Goal: Navigation & Orientation: Find specific page/section

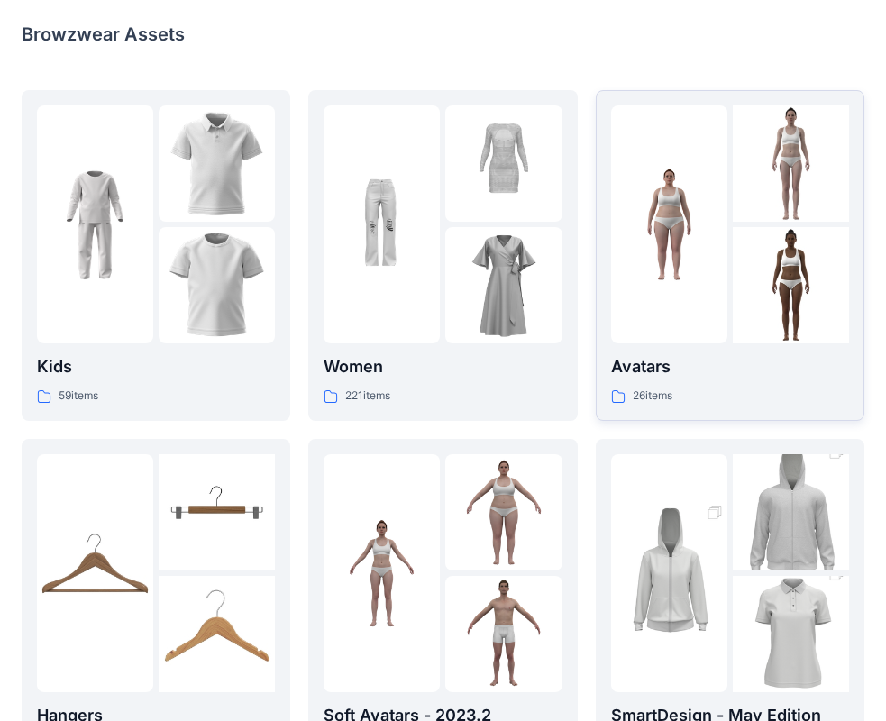
click at [738, 235] on img at bounding box center [791, 285] width 116 height 116
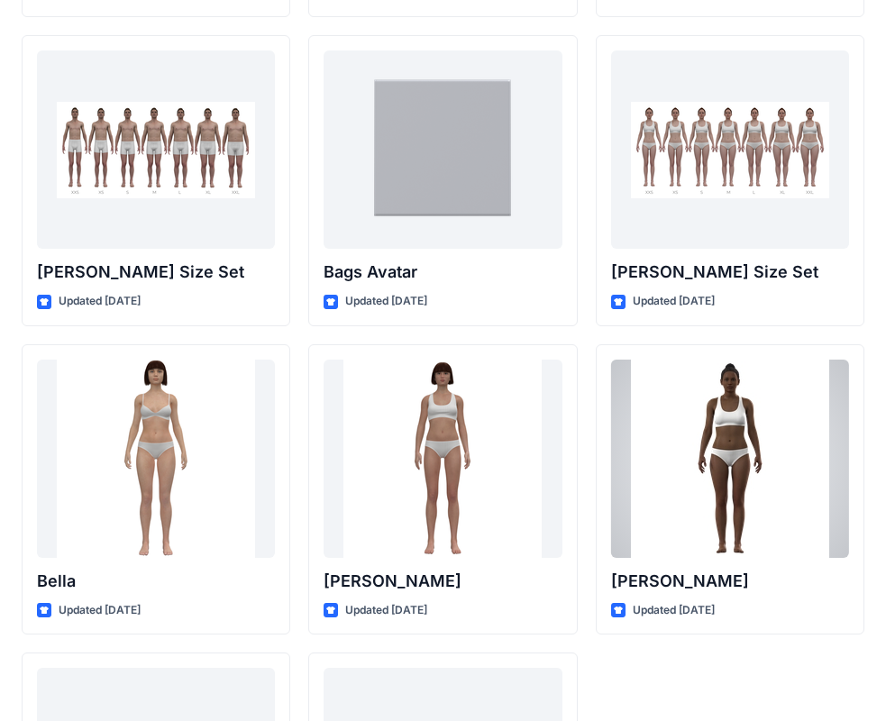
scroll to position [2152, 0]
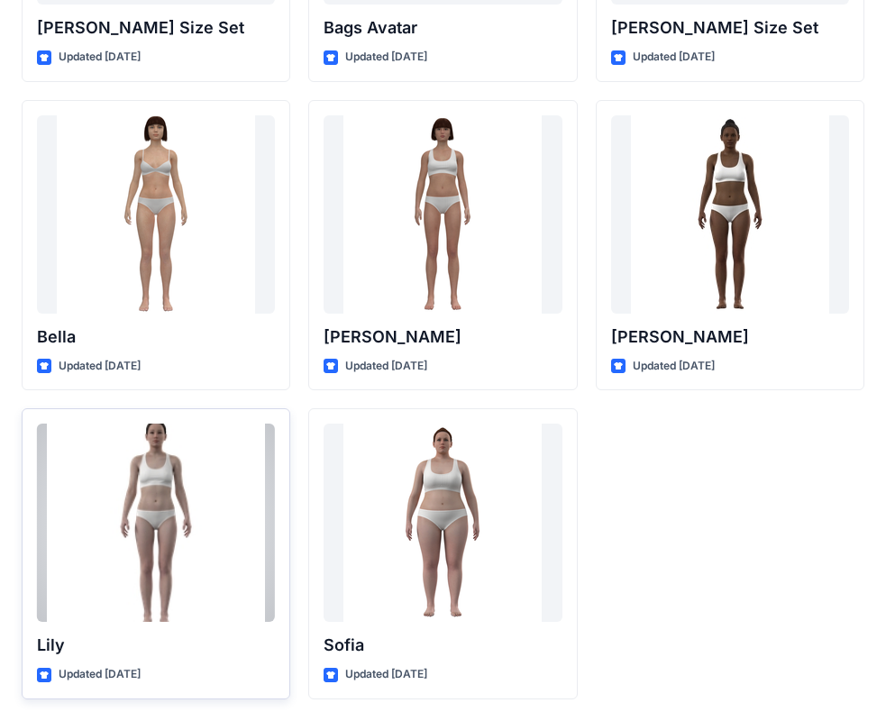
click at [156, 500] on div at bounding box center [156, 523] width 238 height 198
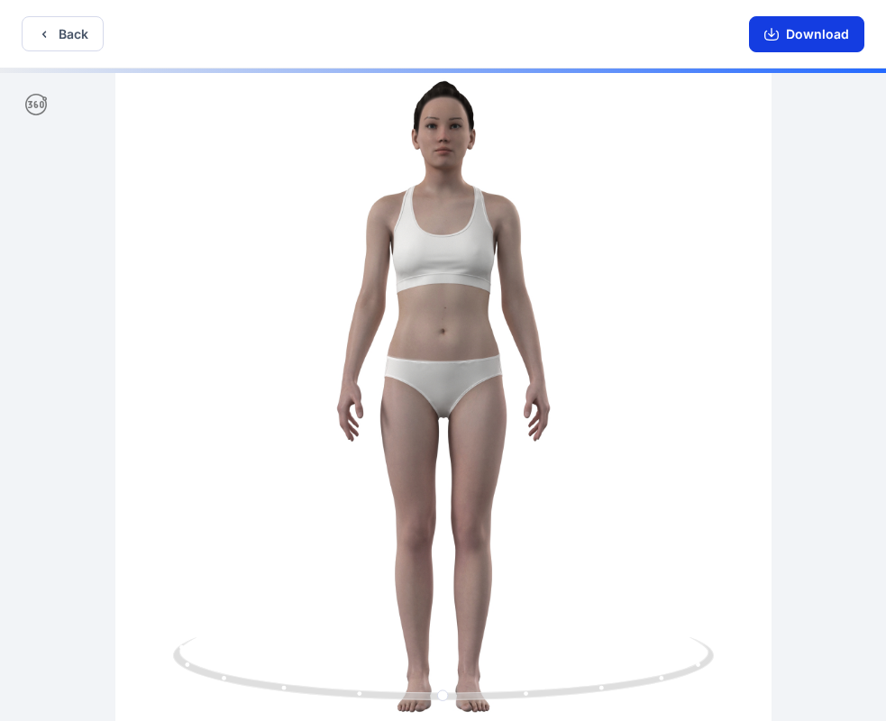
click at [778, 35] on icon "button" at bounding box center [771, 34] width 14 height 14
click at [31, 38] on button "Back" at bounding box center [63, 33] width 82 height 35
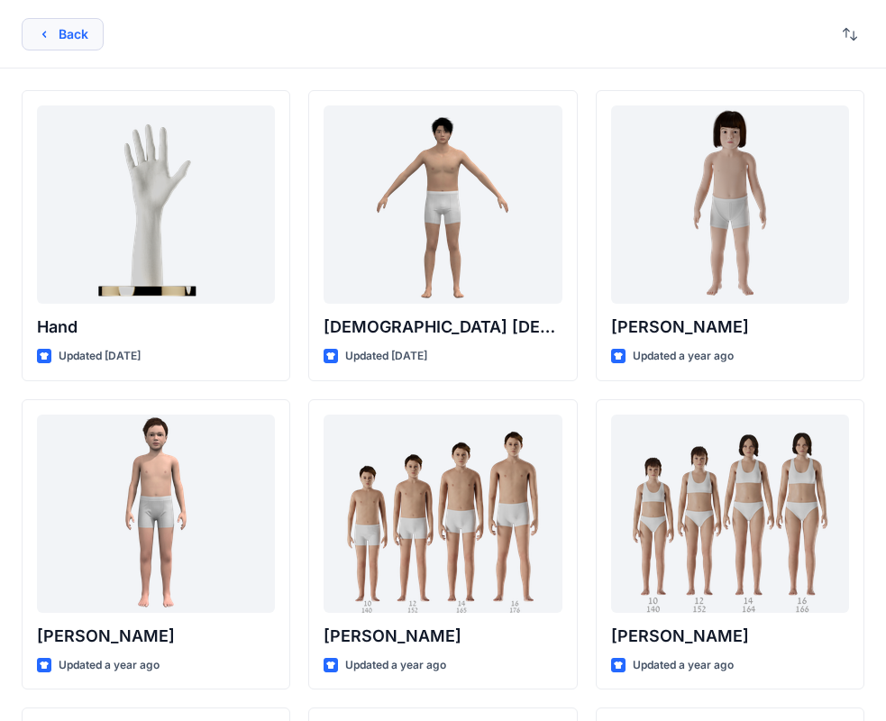
click at [58, 46] on button "Back" at bounding box center [63, 34] width 82 height 32
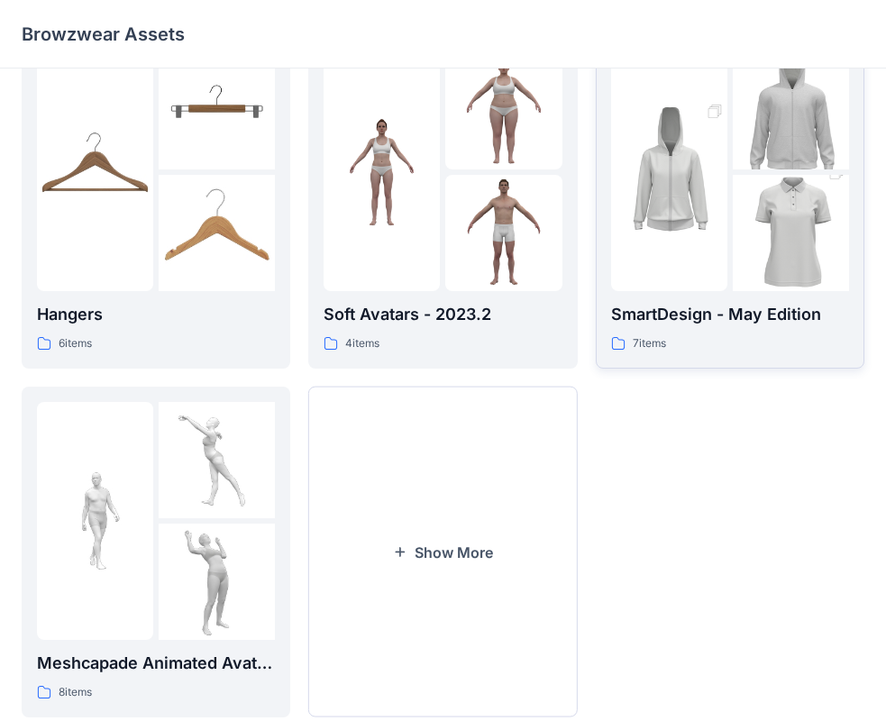
scroll to position [448, 0]
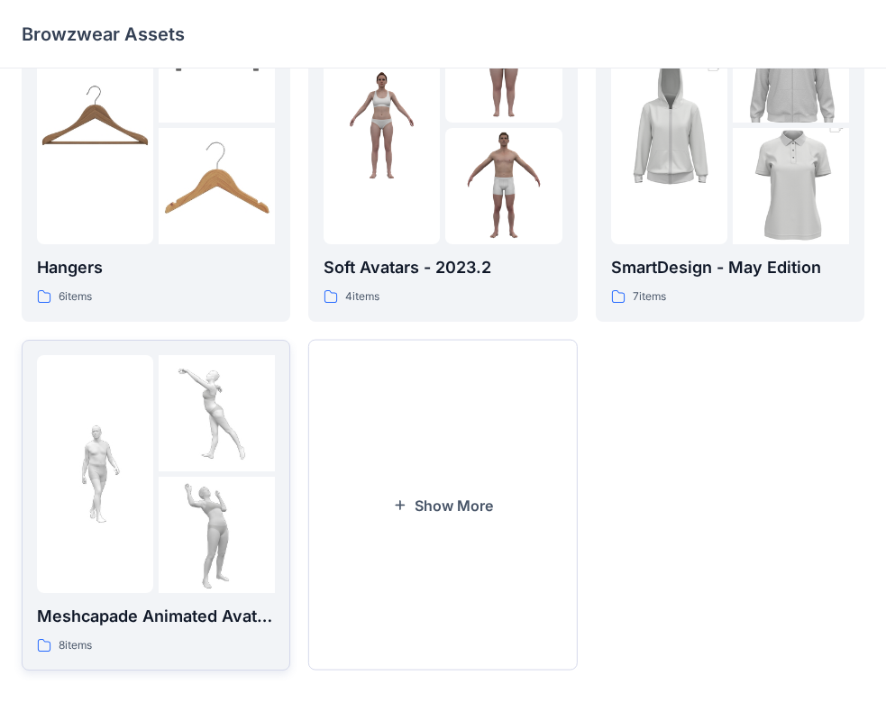
click at [172, 548] on img at bounding box center [217, 535] width 116 height 116
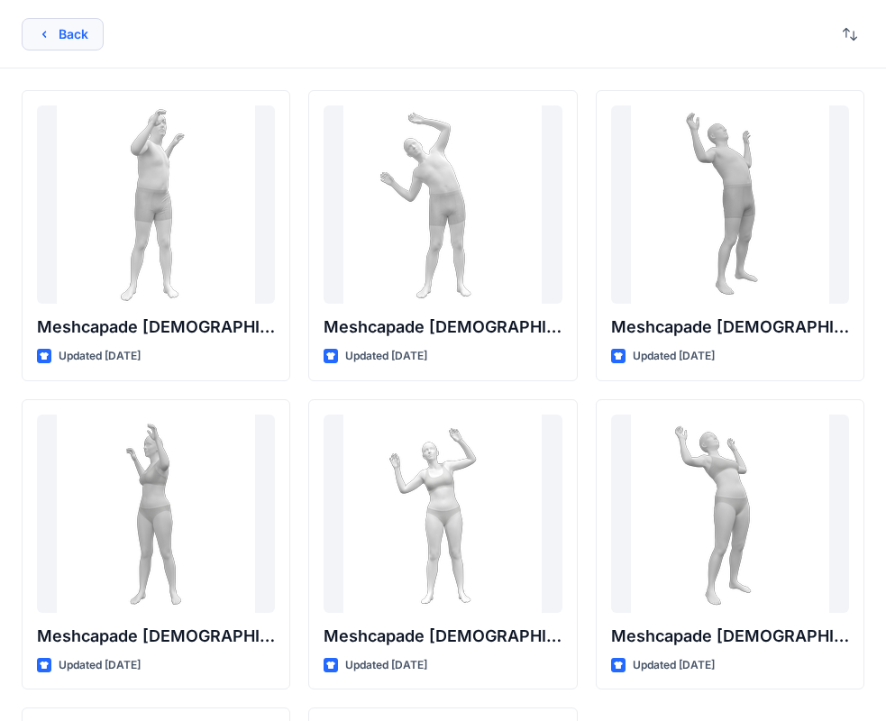
click at [64, 38] on button "Back" at bounding box center [63, 34] width 82 height 32
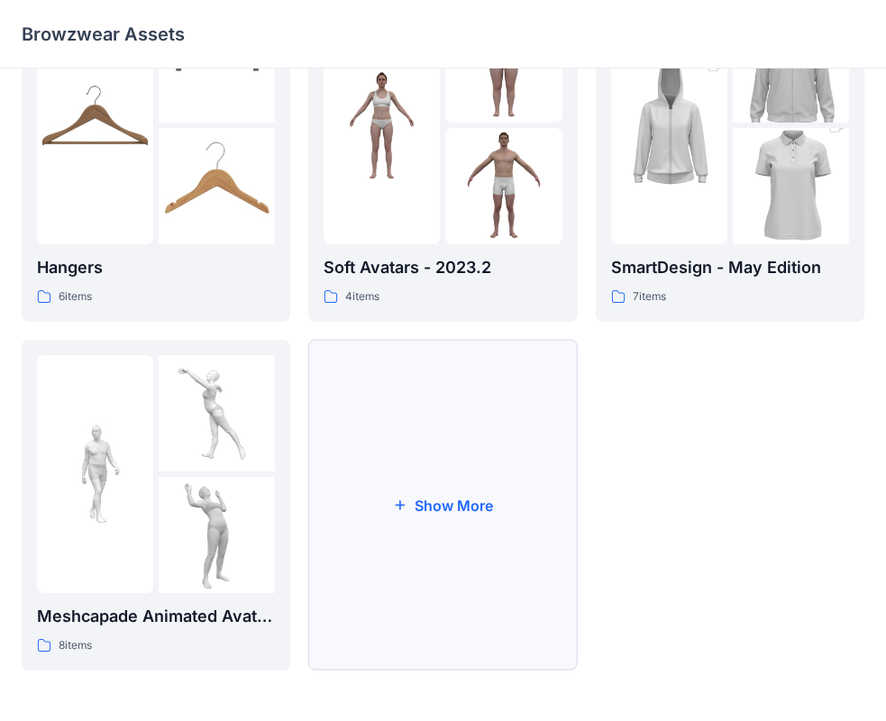
click at [496, 499] on button "Show More" at bounding box center [442, 505] width 269 height 331
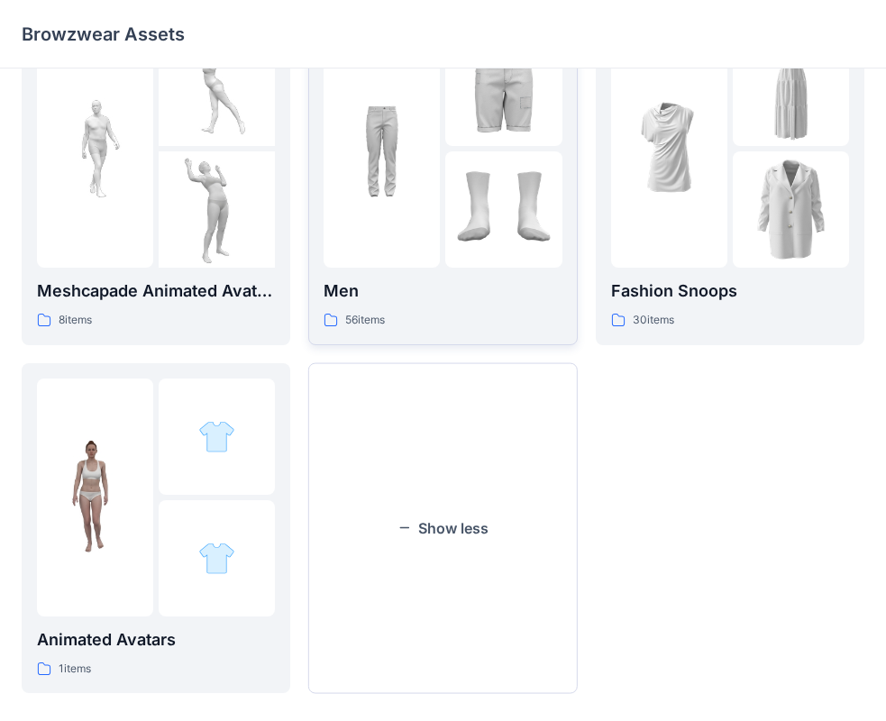
scroll to position [796, 0]
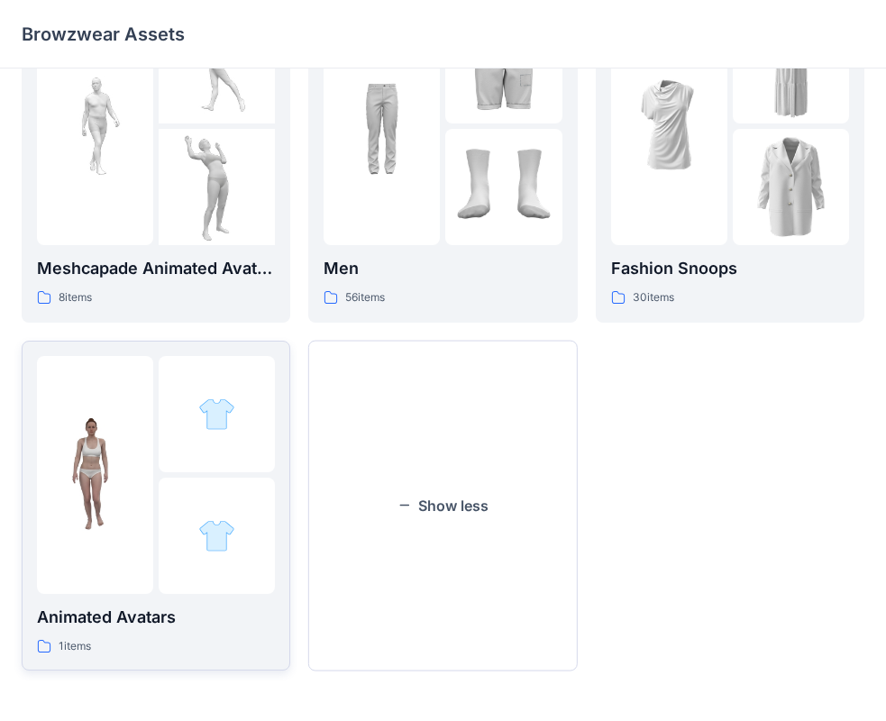
click at [266, 501] on div at bounding box center [217, 536] width 116 height 116
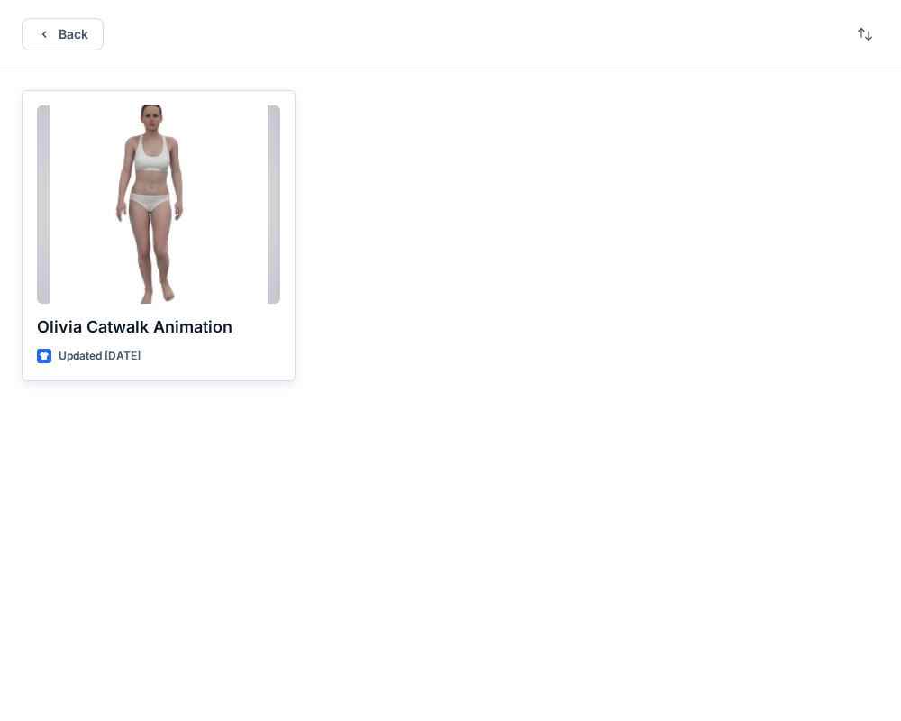
click at [169, 206] on div at bounding box center [158, 204] width 243 height 198
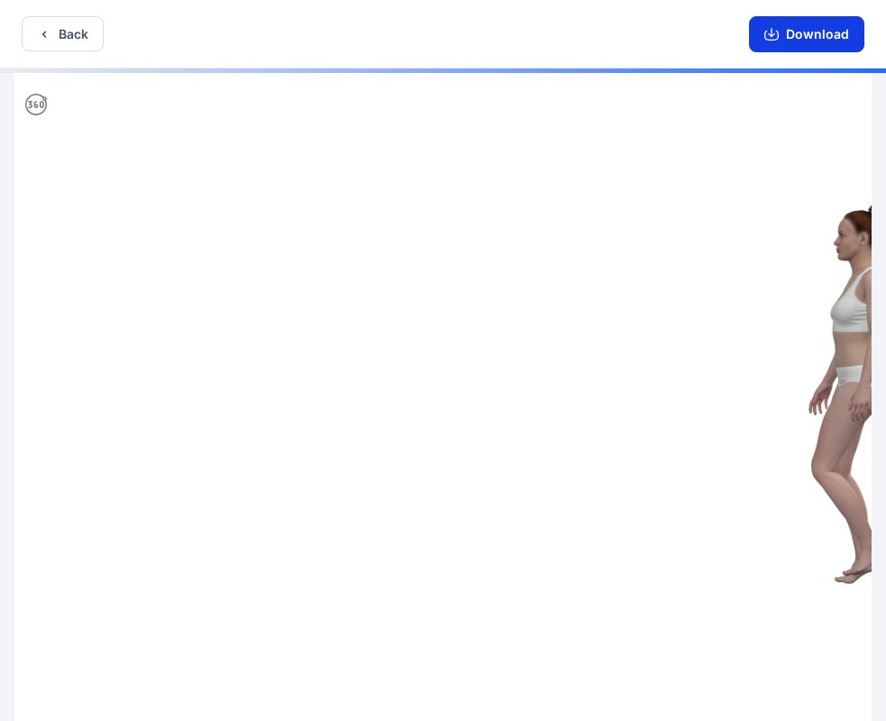
click at [812, 39] on button "Download" at bounding box center [806, 34] width 115 height 36
